Goal: Information Seeking & Learning: Learn about a topic

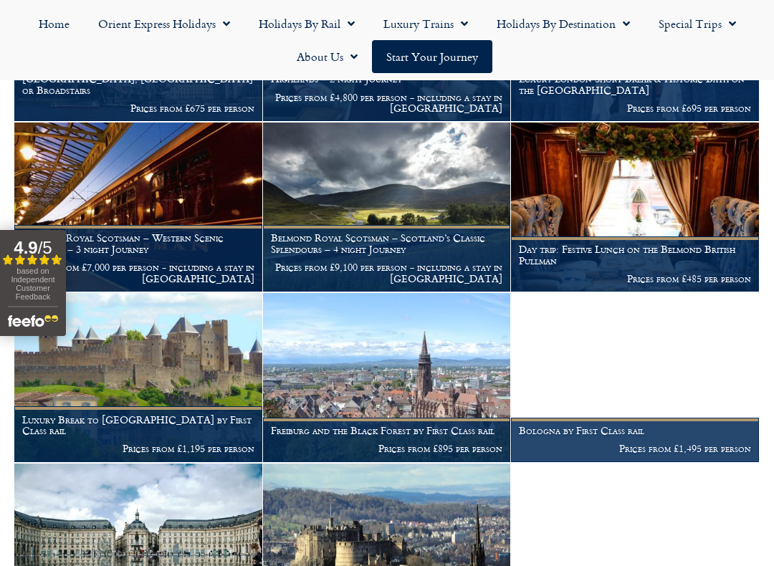
scroll to position [913, 0]
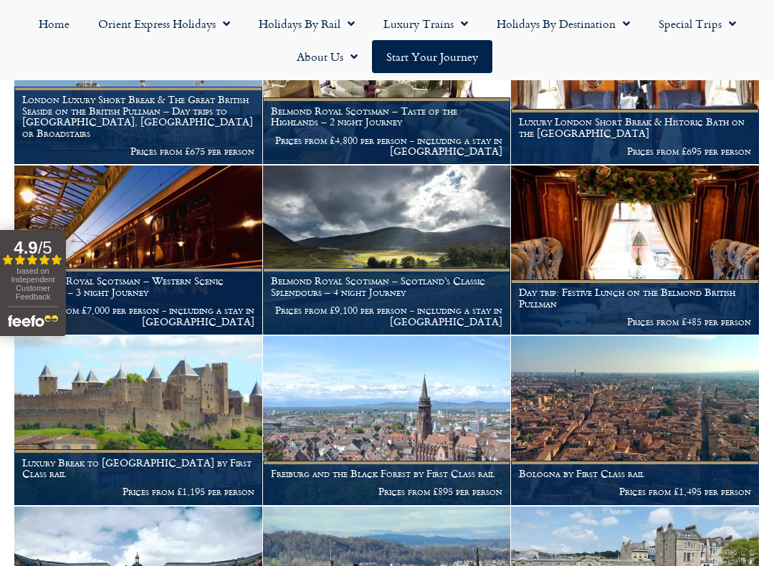
click at [655, 146] on p "Prices from £695 per person" at bounding box center [635, 151] width 232 height 11
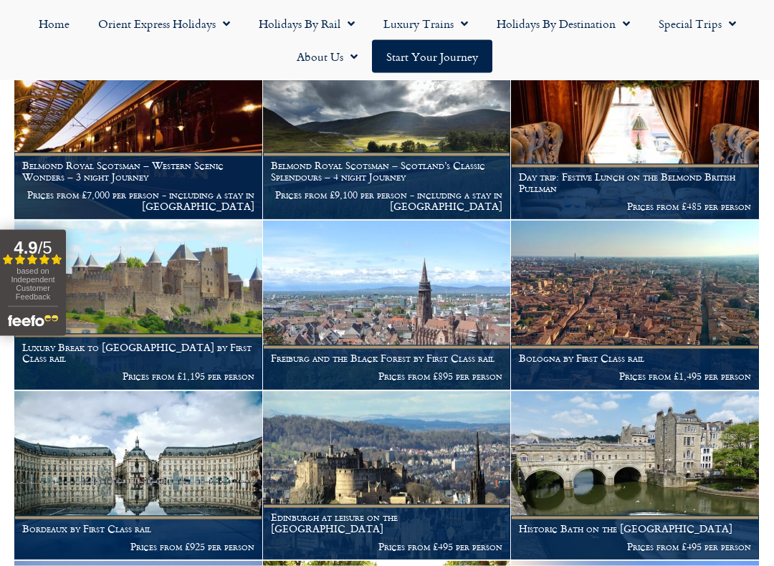
scroll to position [1029, 0]
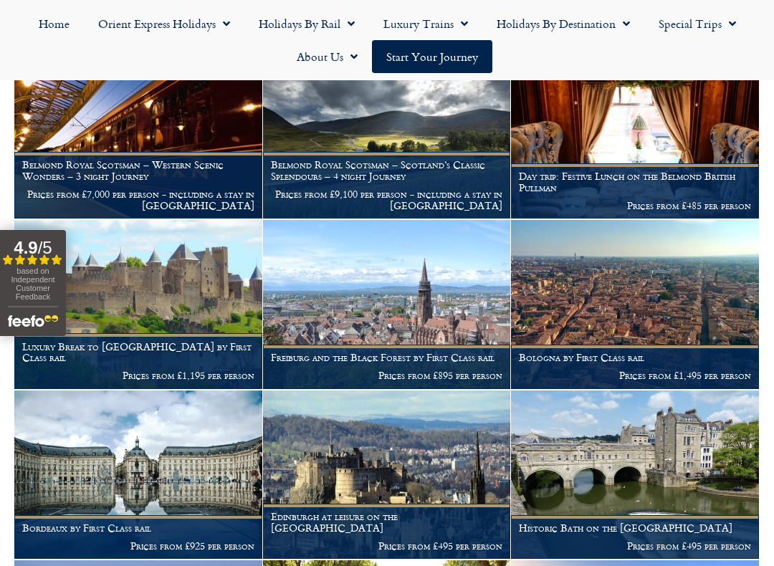
click at [601, 200] on p "Prices from £485 per person" at bounding box center [635, 205] width 232 height 11
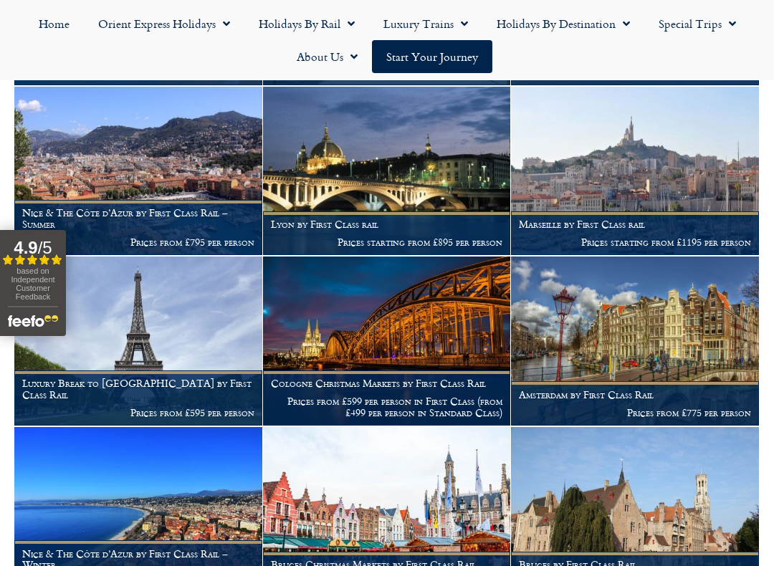
scroll to position [1674, 0]
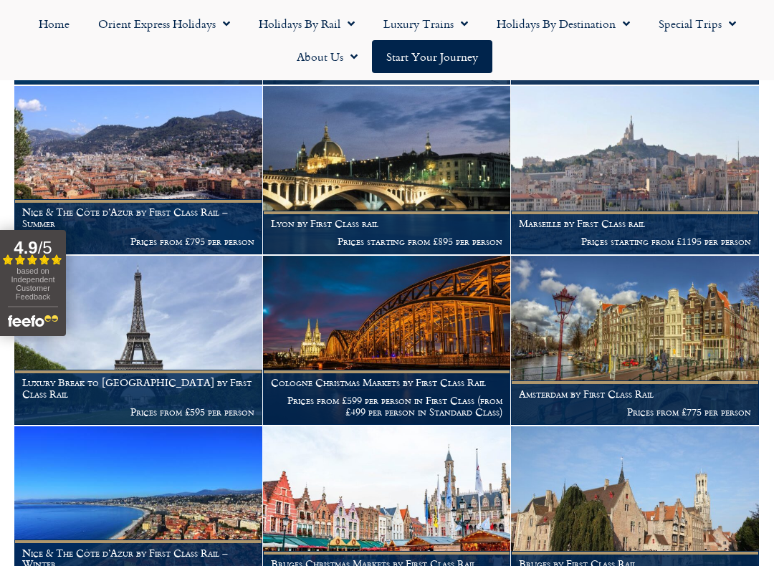
click at [187, 381] on figcaption "Luxury Break to Paris by First Class Rail Prices from £595 per person" at bounding box center [138, 397] width 248 height 55
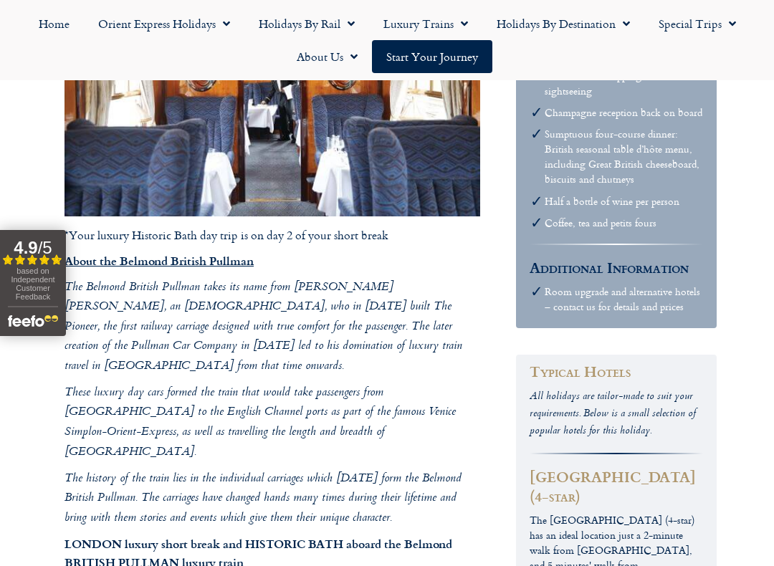
scroll to position [959, 0]
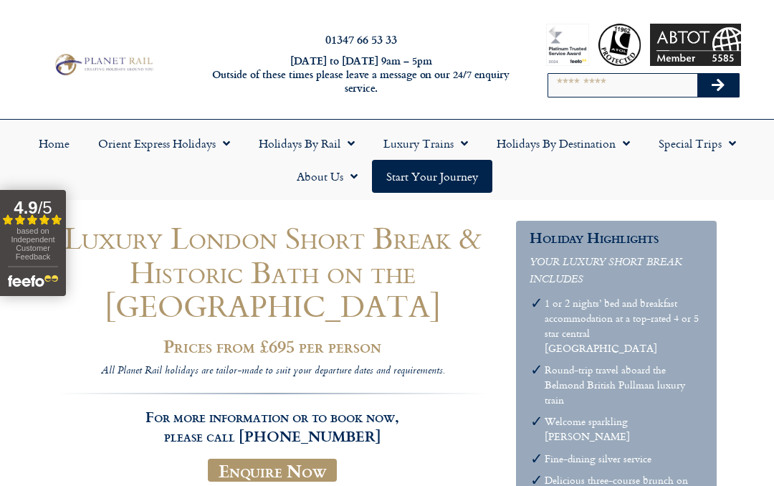
scroll to position [0, 0]
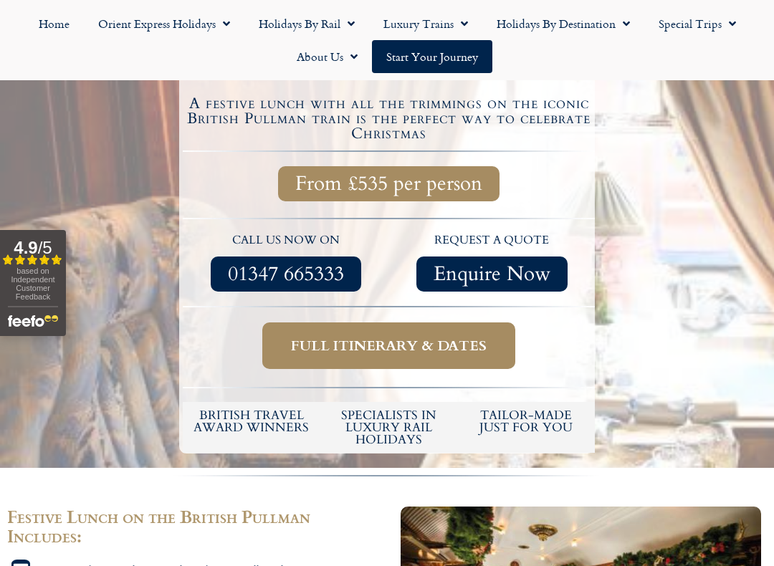
scroll to position [378, 0]
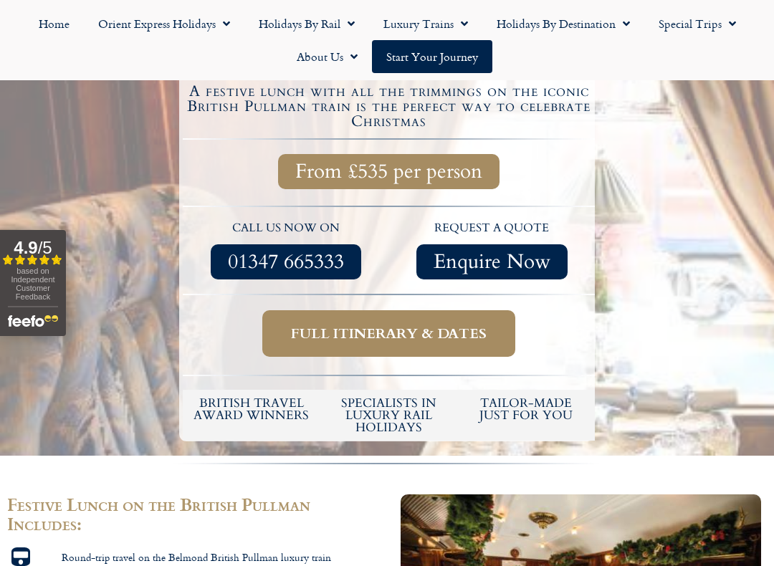
click at [421, 328] on span "Full itinerary & dates" at bounding box center [389, 334] width 196 height 18
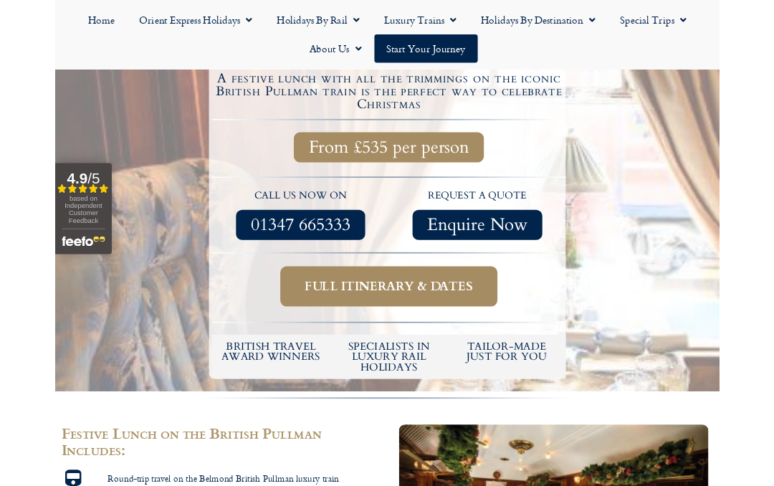
scroll to position [418, 0]
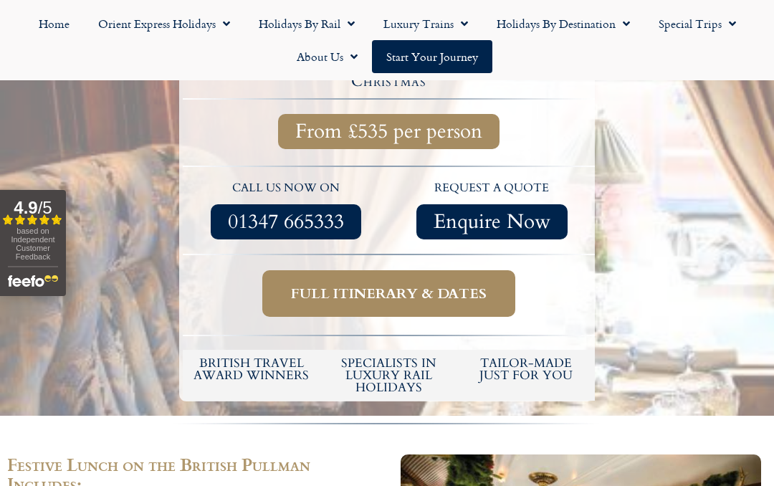
click at [386, 293] on span "Full itinerary & dates" at bounding box center [389, 294] width 196 height 18
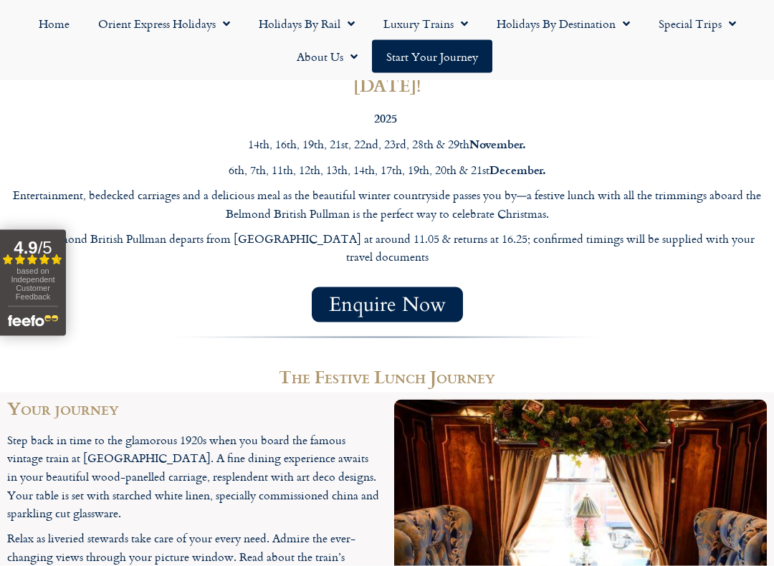
scroll to position [1090, 0]
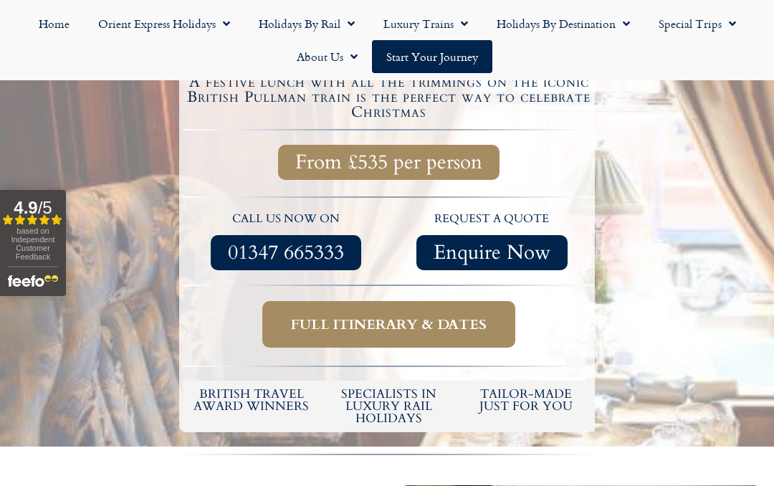
scroll to position [386, 0]
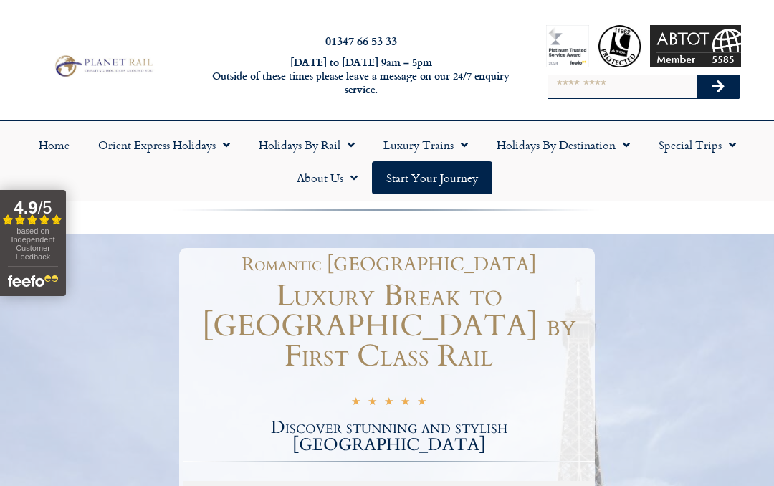
click at [438, 177] on link "Start your Journey" at bounding box center [432, 177] width 120 height 33
click at [576, 87] on input "Search" at bounding box center [622, 86] width 149 height 23
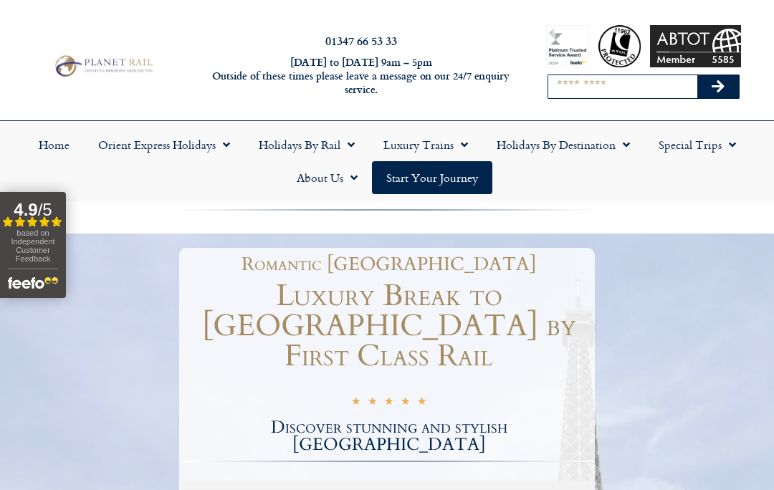
type input "*"
type input "**********"
click at [718, 87] on button "Search" at bounding box center [719, 86] width 42 height 23
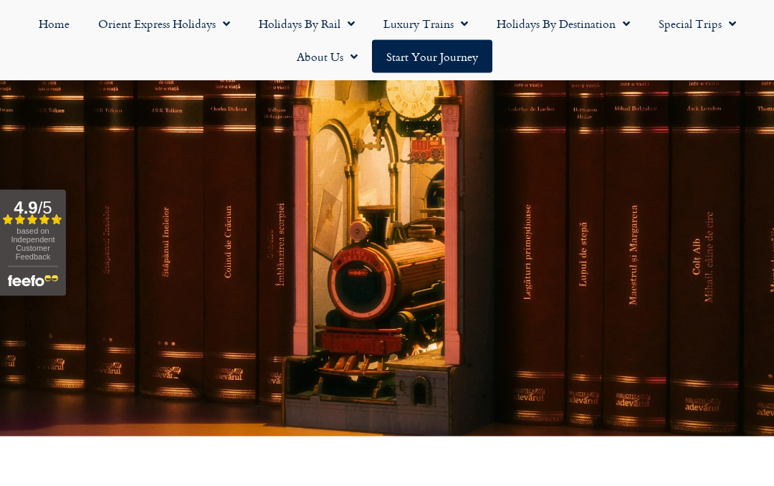
scroll to position [268, 0]
click at [456, 25] on span "Menu" at bounding box center [461, 24] width 14 height 26
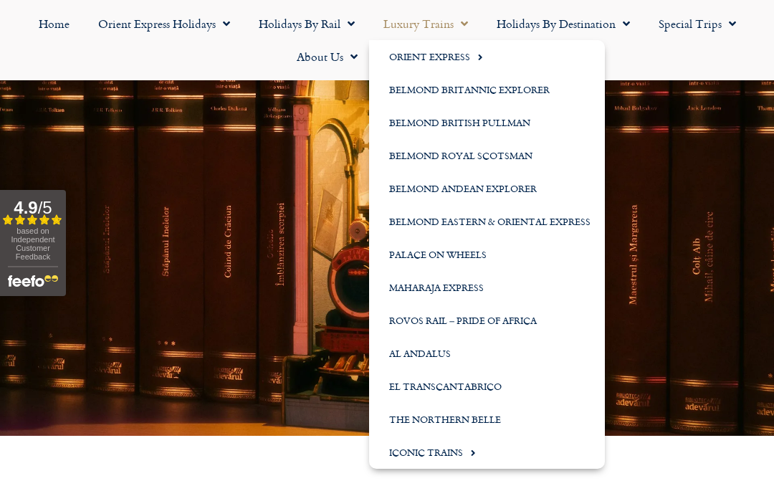
click at [510, 125] on link "Belmond British Pullman" at bounding box center [487, 122] width 236 height 33
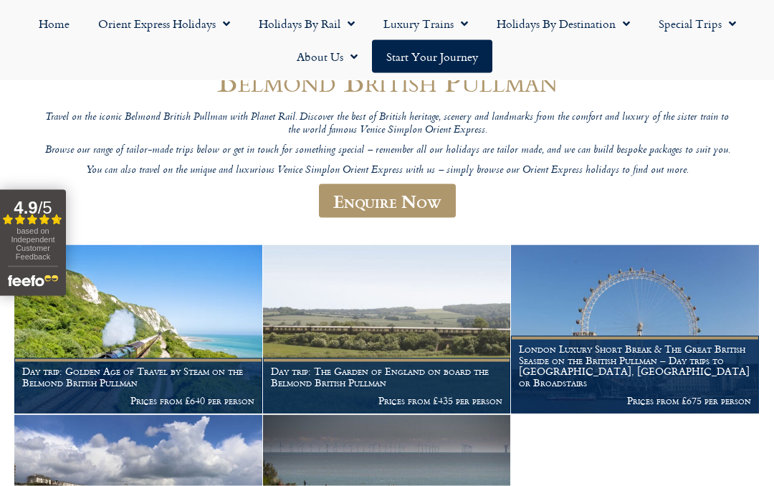
scroll to position [166, 0]
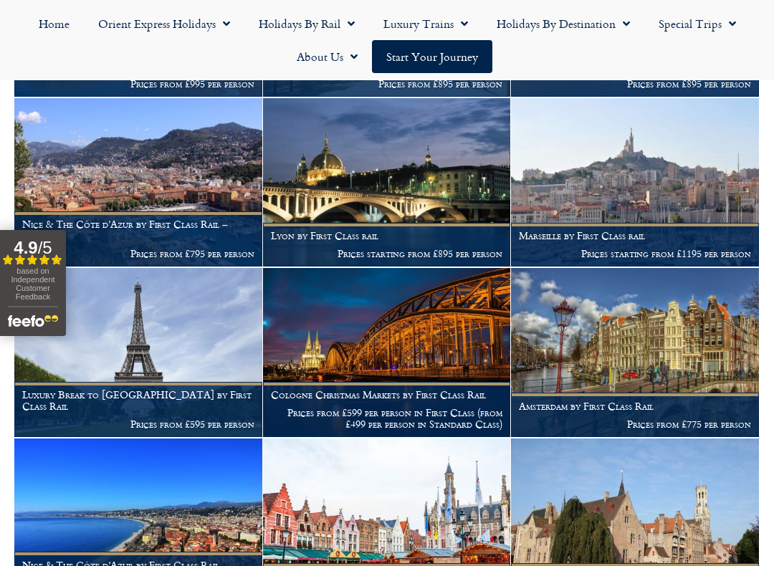
scroll to position [1666, 0]
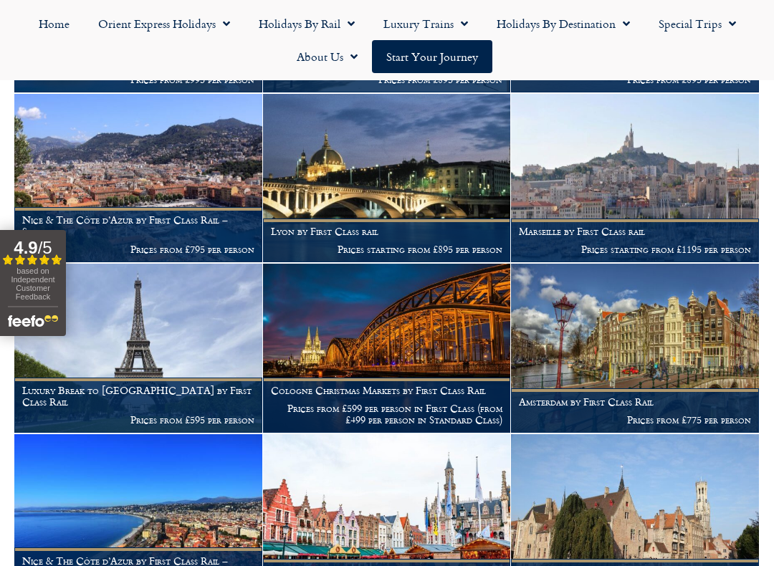
click at [130, 362] on img at bounding box center [138, 348] width 248 height 169
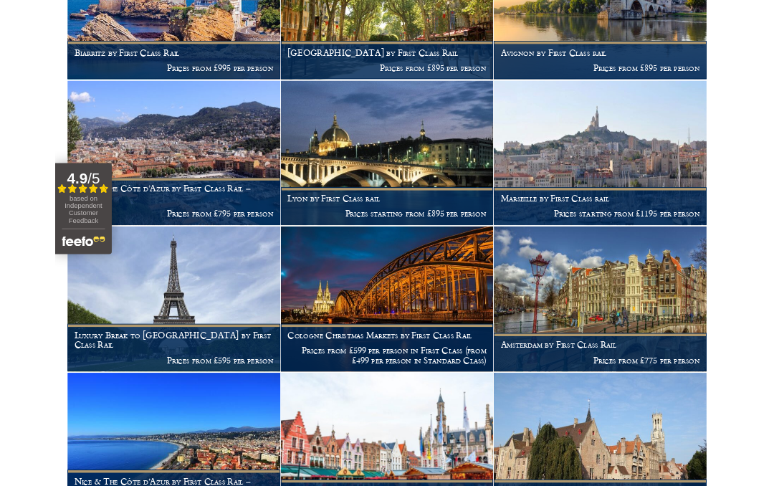
scroll to position [1706, 0]
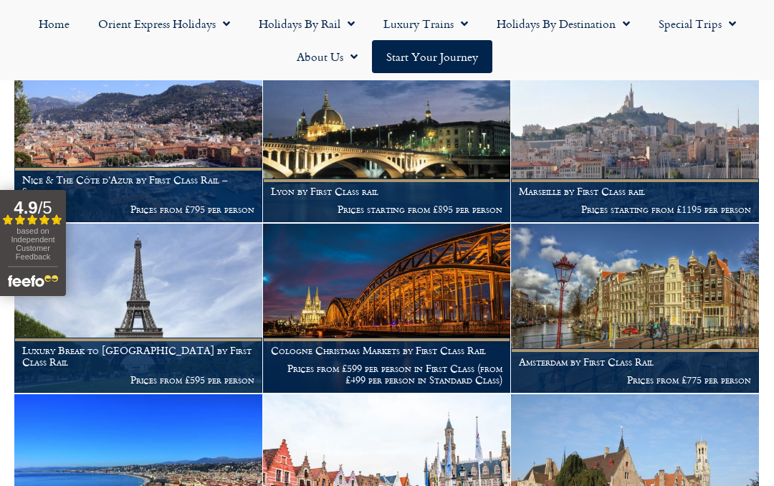
click at [140, 338] on figcaption "Luxury Break to [GEOGRAPHIC_DATA] by First Class Rail Prices from £595 per pers…" at bounding box center [138, 365] width 248 height 55
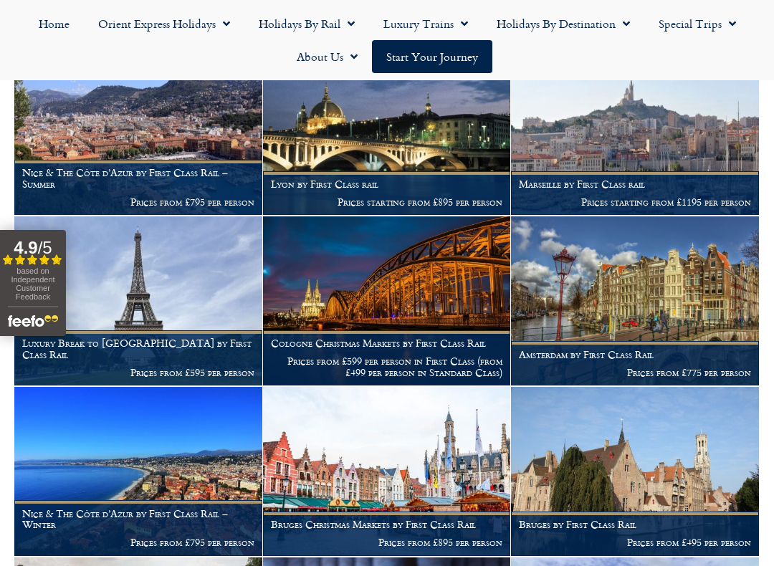
scroll to position [1720, 0]
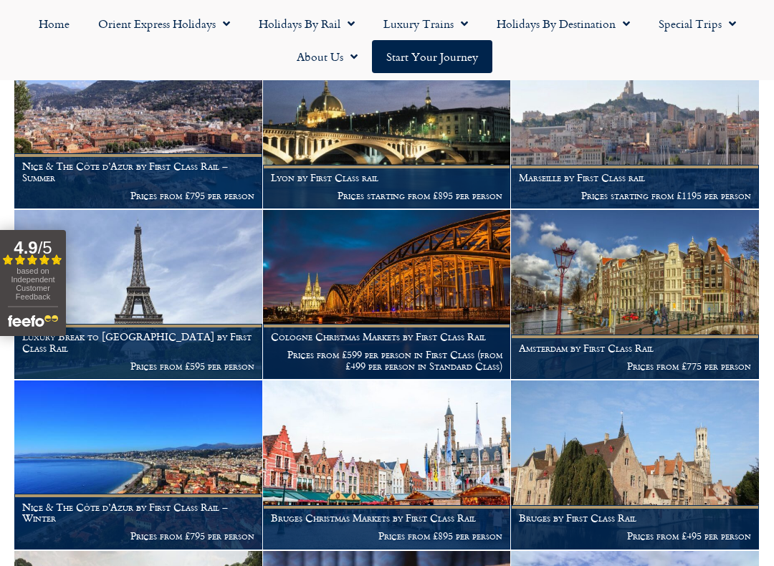
click at [419, 331] on h1 "Cologne Christmas Markets by First Class Rail" at bounding box center [387, 336] width 232 height 11
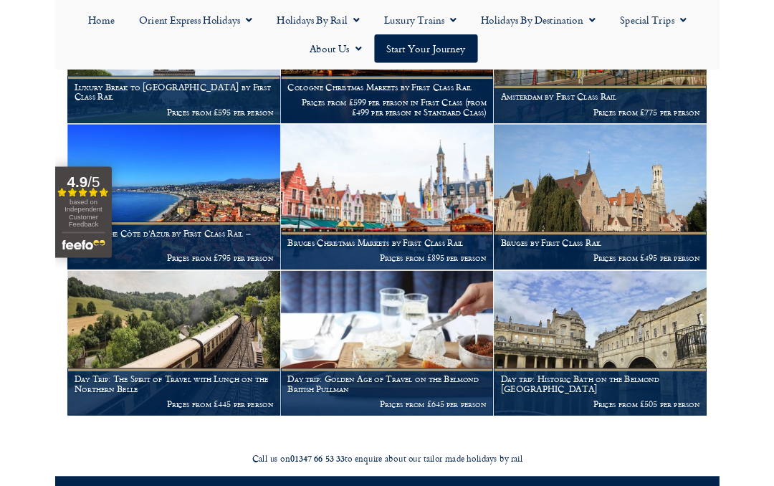
scroll to position [1996, 0]
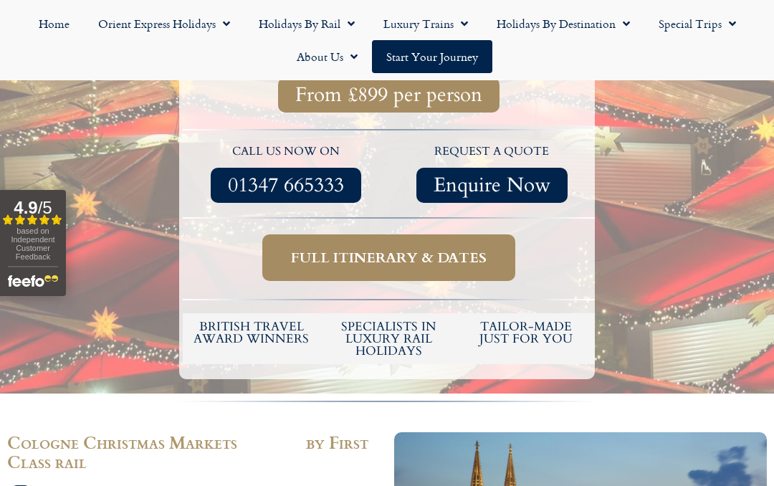
scroll to position [442, 0]
